Goal: Use online tool/utility: Utilize a website feature to perform a specific function

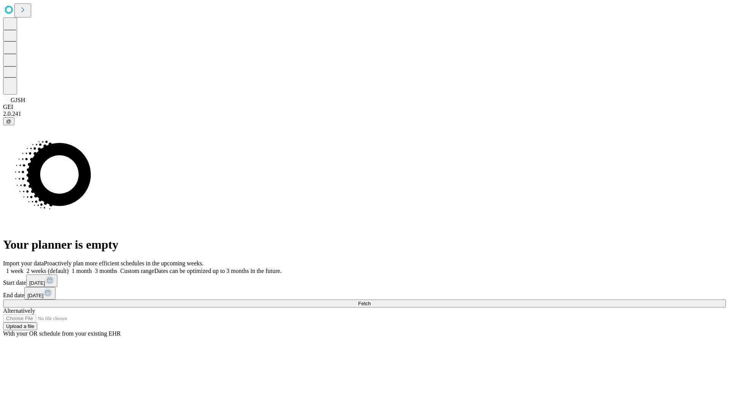
click at [370, 301] on span "Fetch" at bounding box center [364, 304] width 13 height 6
